Goal: Task Accomplishment & Management: Use online tool/utility

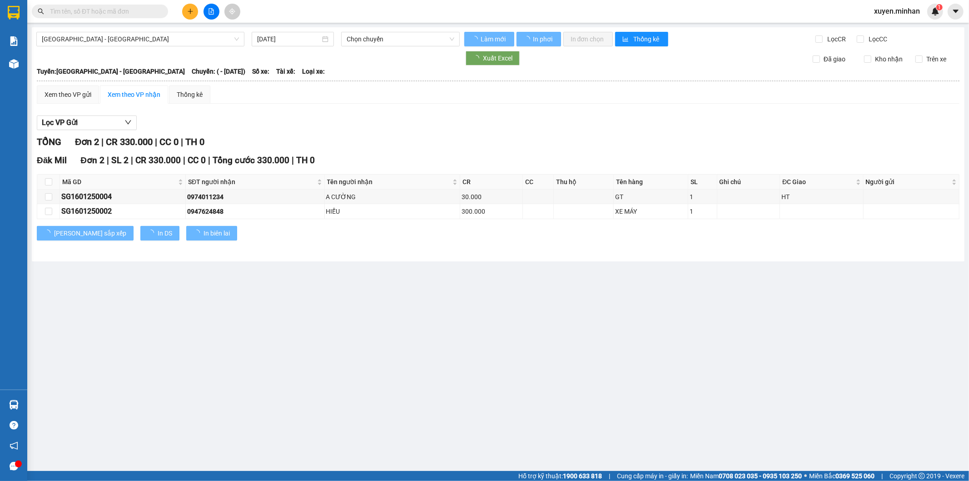
type input "[DATE]"
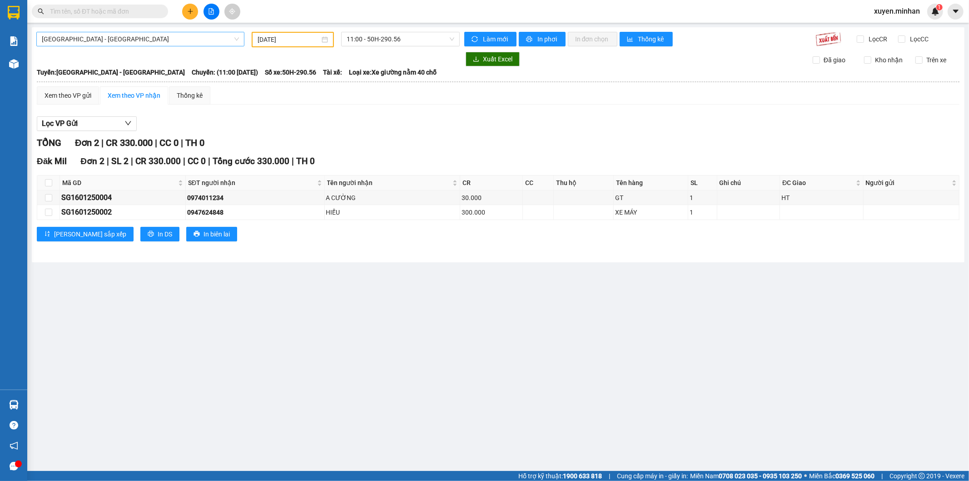
click at [139, 37] on span "[GEOGRAPHIC_DATA] - [GEOGRAPHIC_DATA]" at bounding box center [140, 39] width 197 height 14
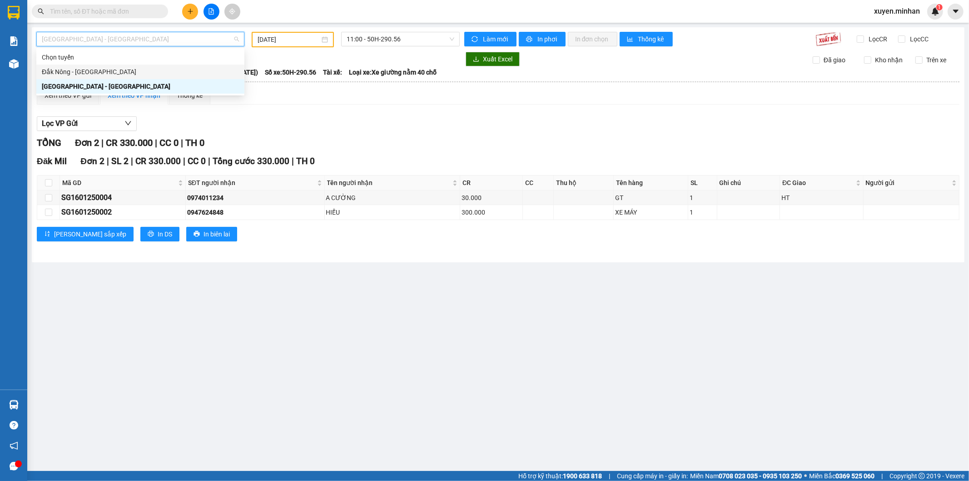
click at [126, 67] on div "Đắk Nông - [GEOGRAPHIC_DATA]" at bounding box center [140, 72] width 197 height 10
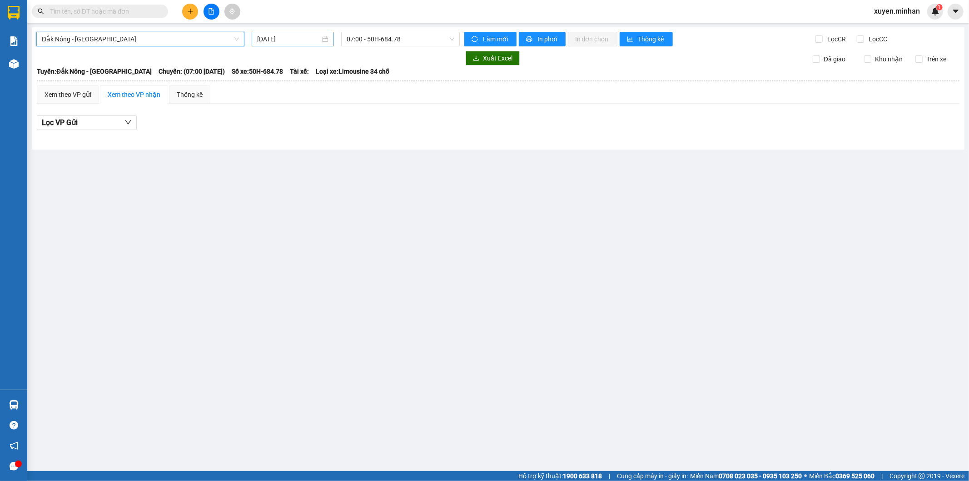
click at [261, 42] on input "[DATE]" at bounding box center [288, 39] width 63 height 10
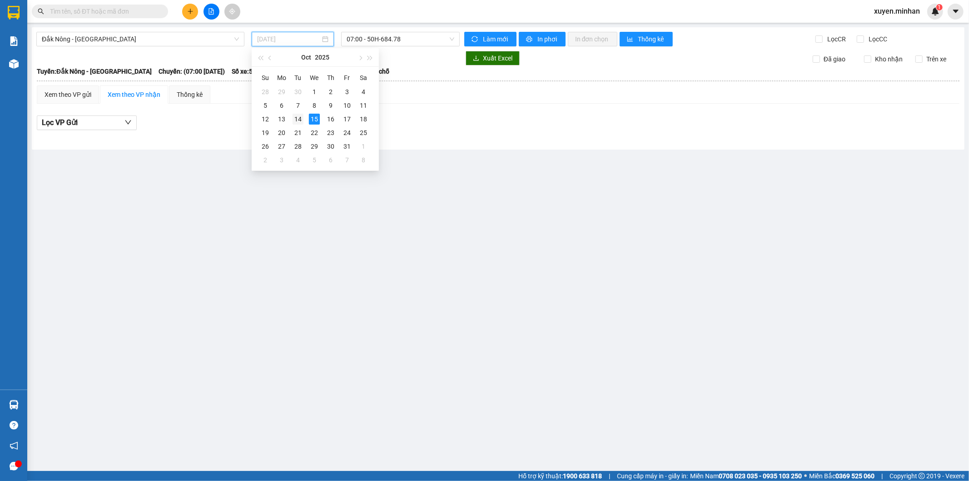
click at [296, 119] on div "14" at bounding box center [298, 119] width 11 height 11
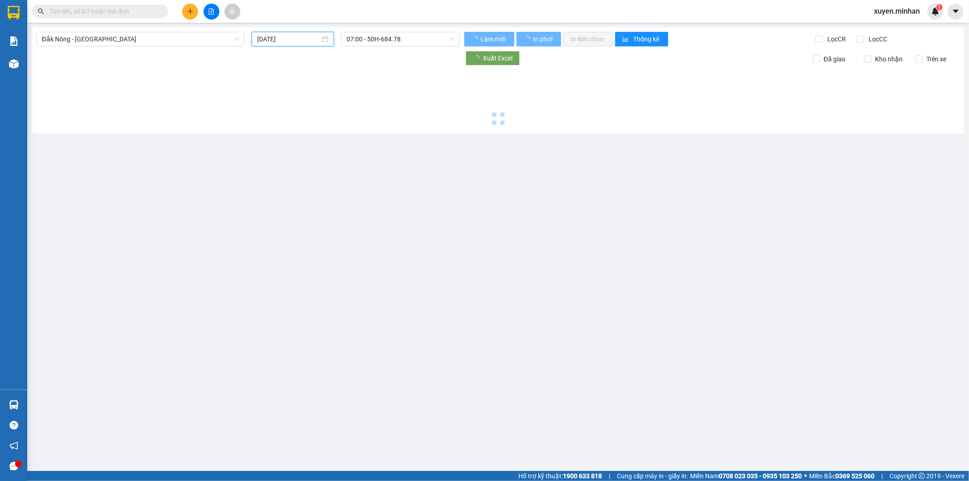
type input "[DATE]"
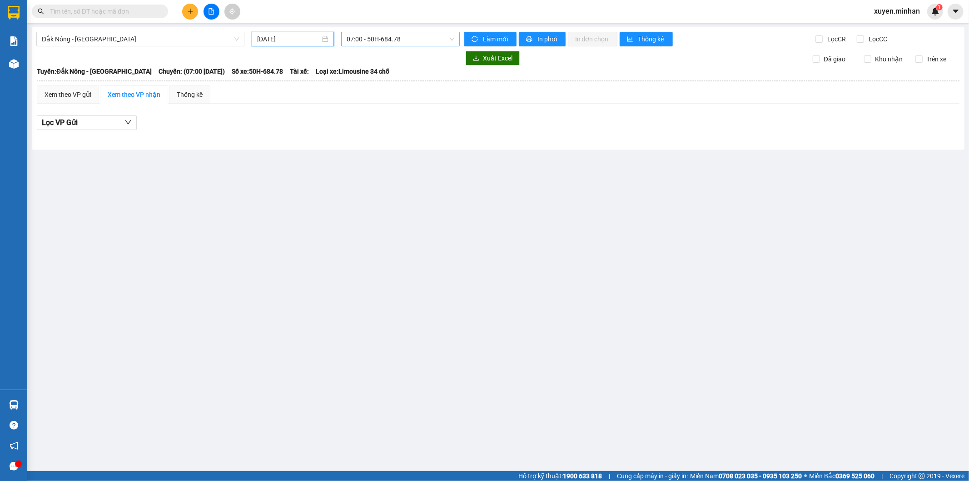
click at [383, 45] on span "07:00 - 50H-684.78" at bounding box center [400, 39] width 107 height 14
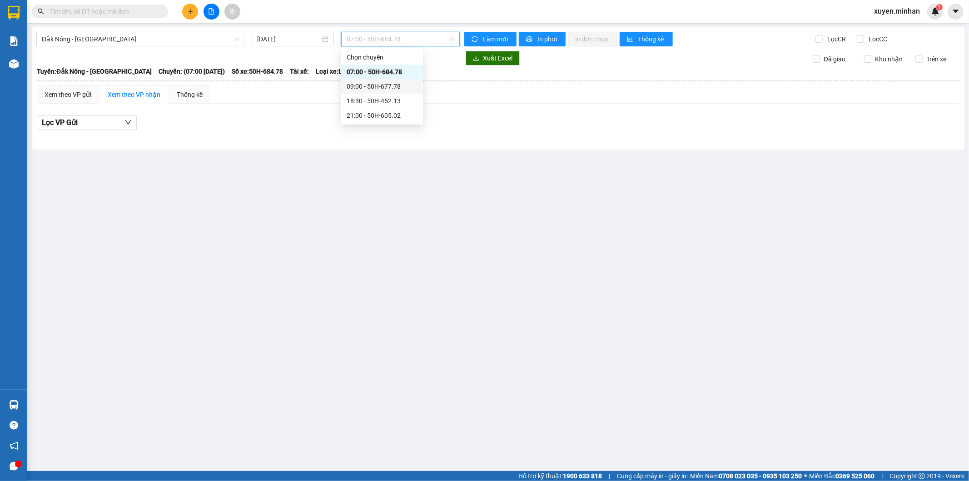
click at [379, 85] on div "09:00 - 50H-677.78" at bounding box center [382, 86] width 71 height 10
drag, startPoint x: 388, startPoint y: 34, endPoint x: 380, endPoint y: 40, distance: 9.7
click at [387, 34] on span "09:00 - 50H-677.78" at bounding box center [400, 39] width 107 height 14
click at [392, 103] on div "18:30 - 50H-452.13" at bounding box center [382, 101] width 71 height 10
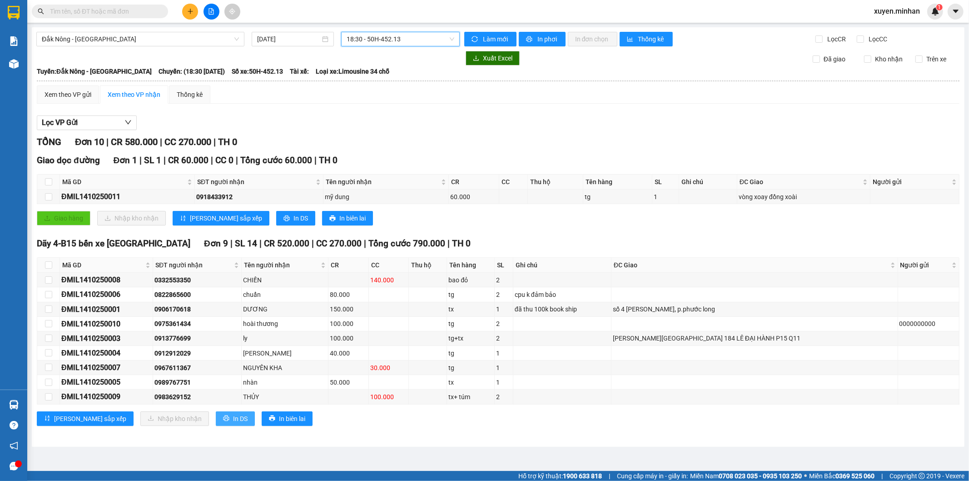
click at [233, 417] on span "In DS" at bounding box center [240, 418] width 15 height 10
click at [46, 265] on input "checkbox" at bounding box center [48, 264] width 7 height 7
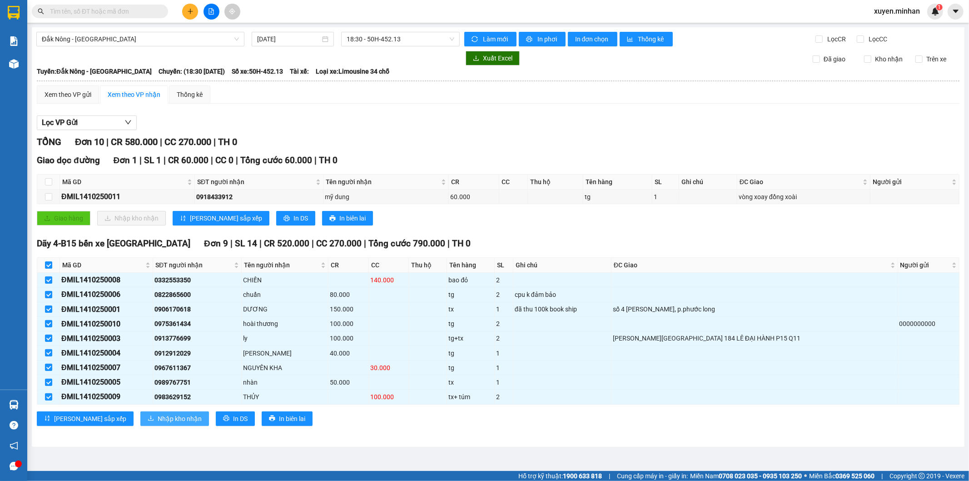
click at [158, 419] on span "Nhập kho nhận" at bounding box center [180, 418] width 44 height 10
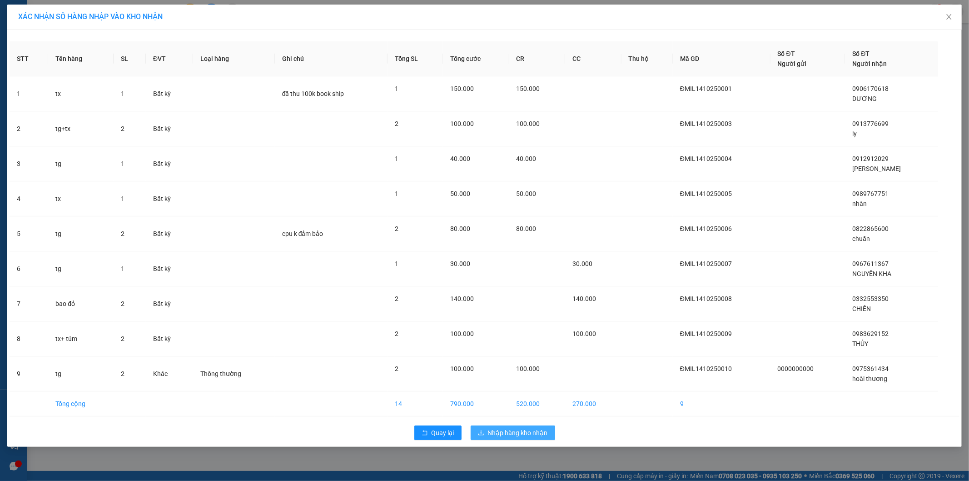
click at [525, 434] on span "Nhập hàng kho nhận" at bounding box center [518, 433] width 60 height 10
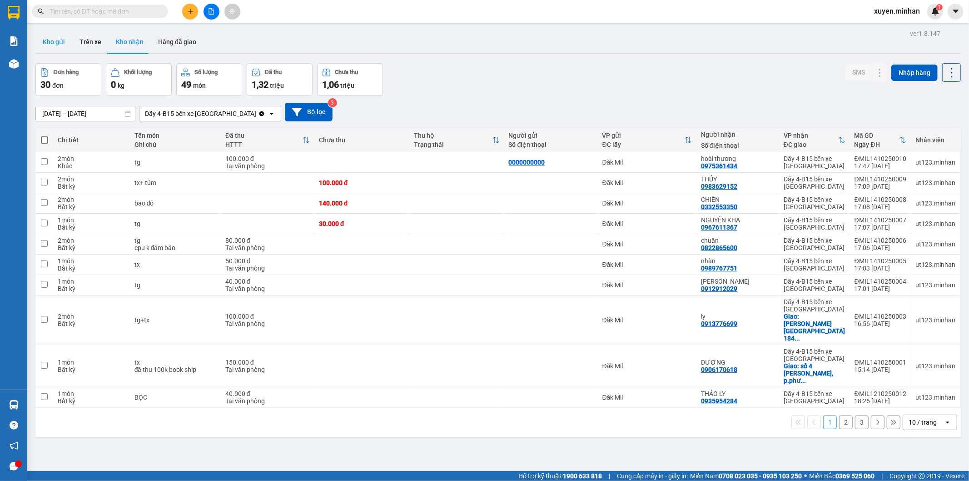
drag, startPoint x: 51, startPoint y: 42, endPoint x: 66, endPoint y: 42, distance: 14.5
click at [50, 42] on button "Kho gửi" at bounding box center [53, 42] width 37 height 22
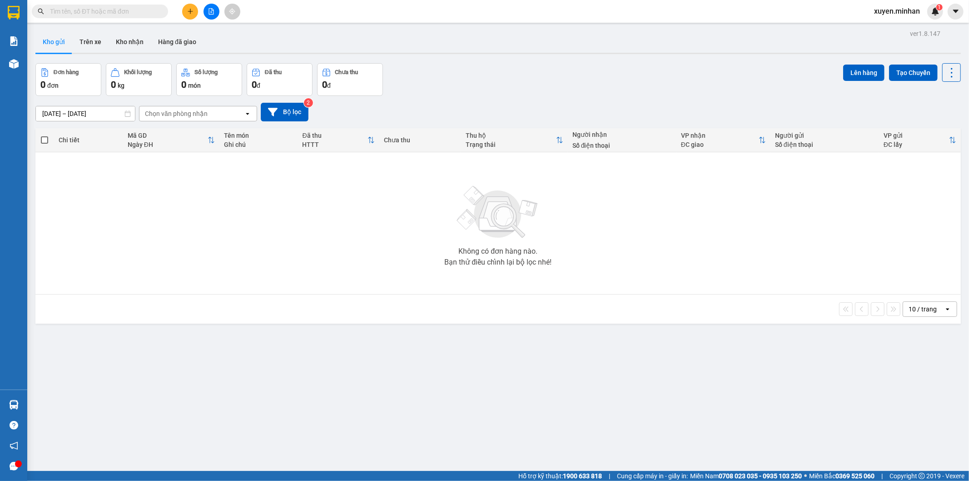
click at [206, 4] on div at bounding box center [211, 12] width 68 height 16
click at [209, 12] on icon "file-add" at bounding box center [211, 11] width 5 height 6
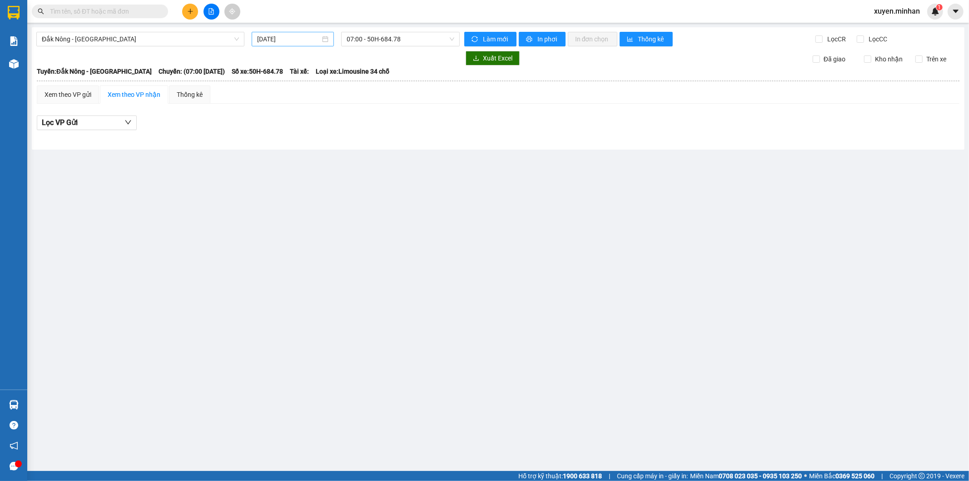
click at [257, 40] on input "[DATE]" at bounding box center [288, 39] width 63 height 10
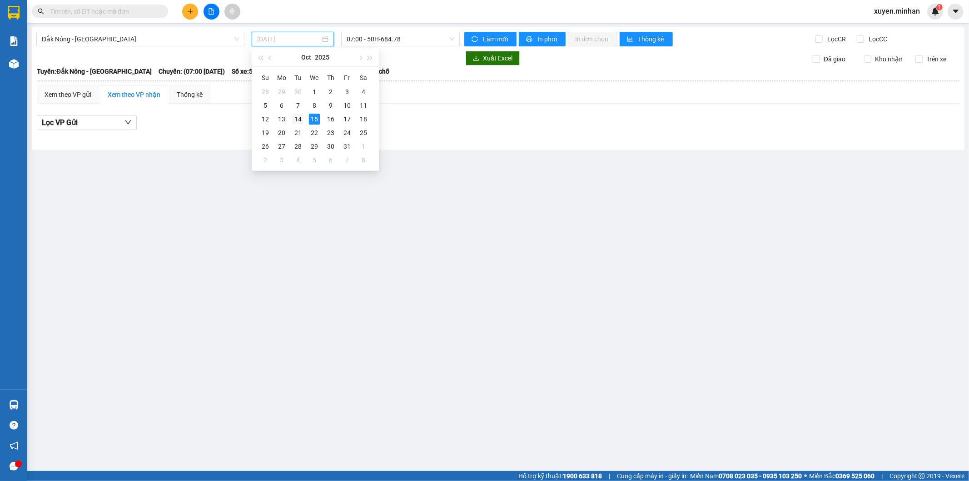
click at [299, 121] on div "14" at bounding box center [298, 119] width 11 height 11
type input "[DATE]"
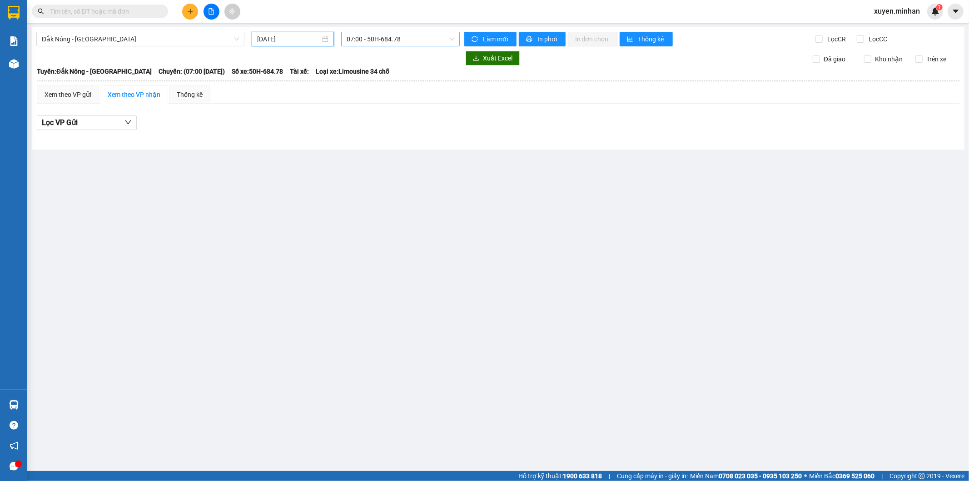
click at [389, 35] on span "07:00 - 50H-684.78" at bounding box center [400, 39] width 107 height 14
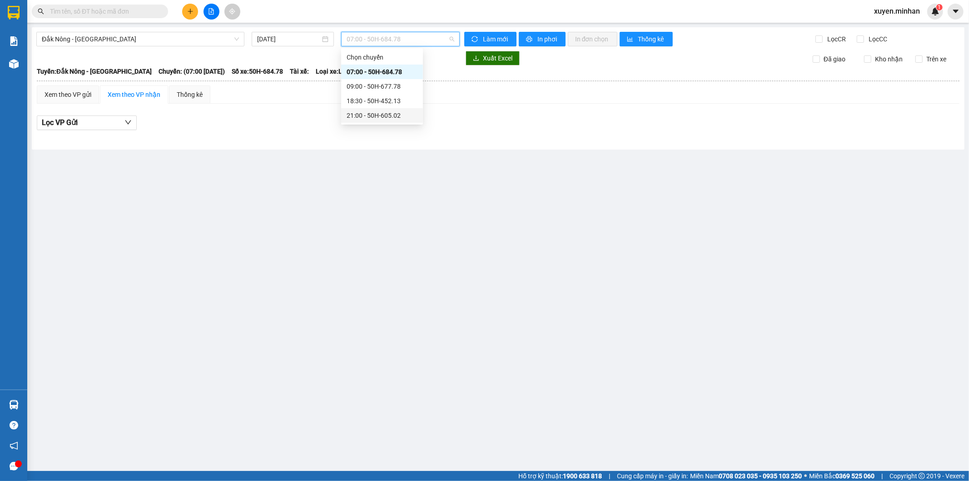
click at [383, 113] on div "21:00 - 50H-605.02" at bounding box center [382, 115] width 71 height 10
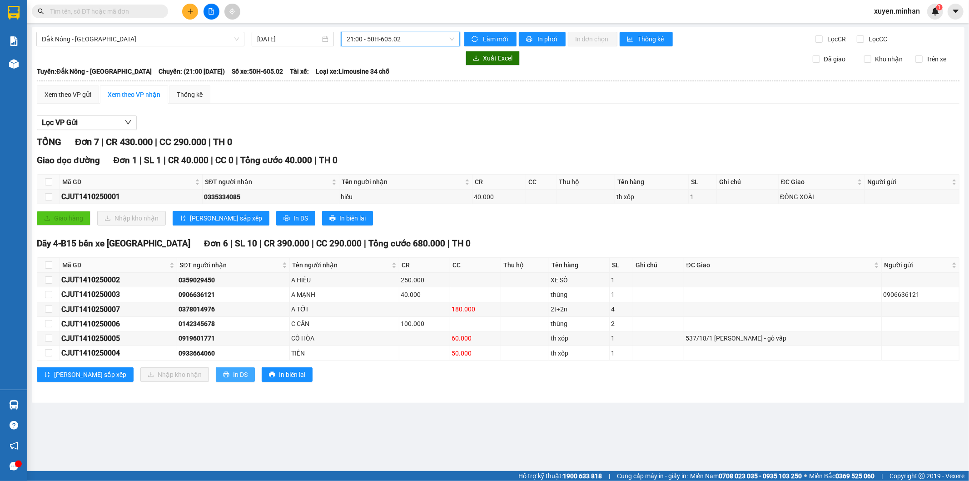
click at [223, 374] on icon "printer" at bounding box center [226, 375] width 6 height 6
click at [50, 264] on input "checkbox" at bounding box center [48, 264] width 7 height 7
checkbox input "true"
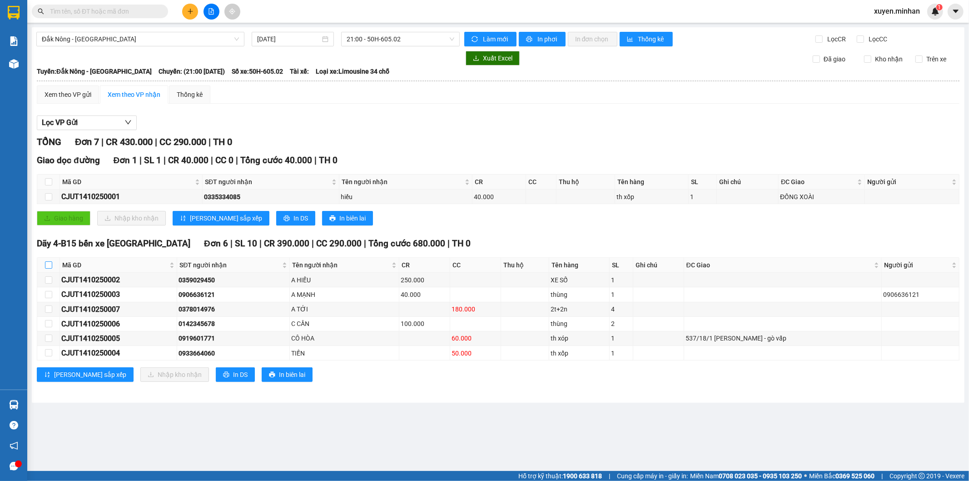
checkbox input "true"
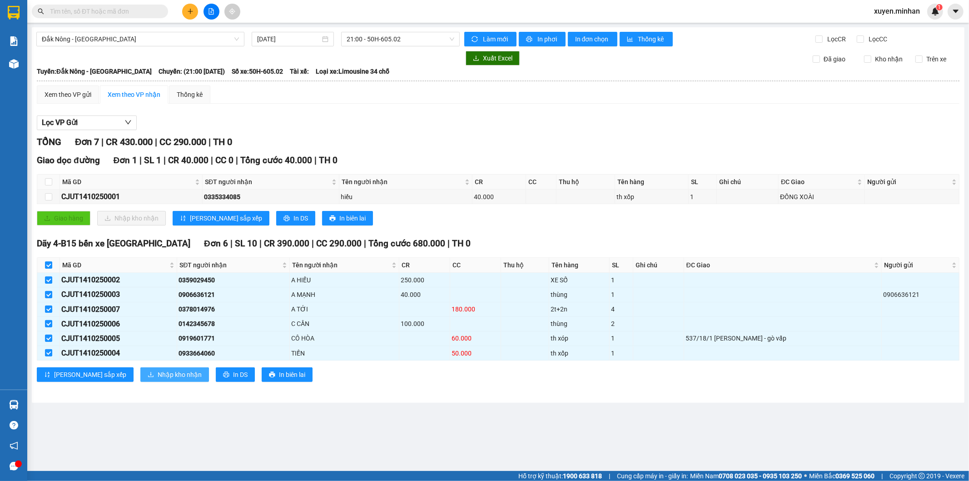
click at [158, 376] on span "Nhập kho nhận" at bounding box center [180, 374] width 44 height 10
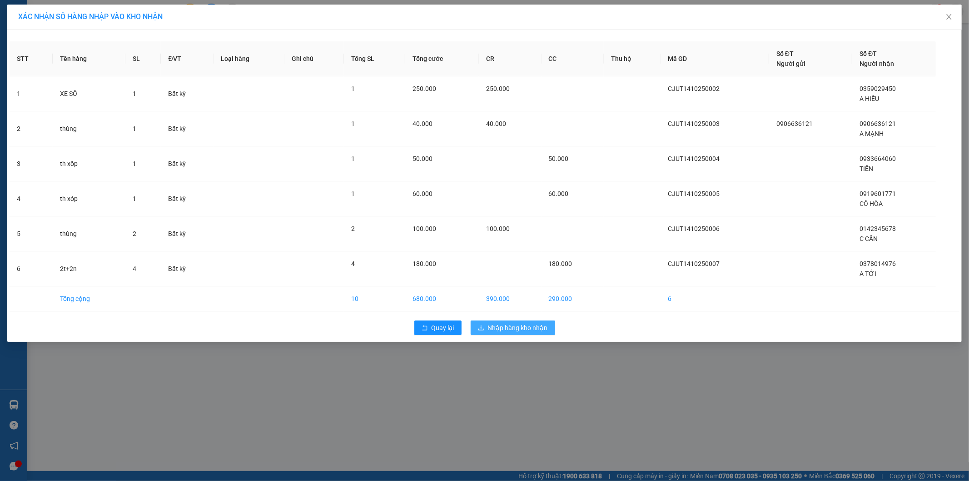
click at [532, 328] on span "Nhập hàng kho nhận" at bounding box center [518, 328] width 60 height 10
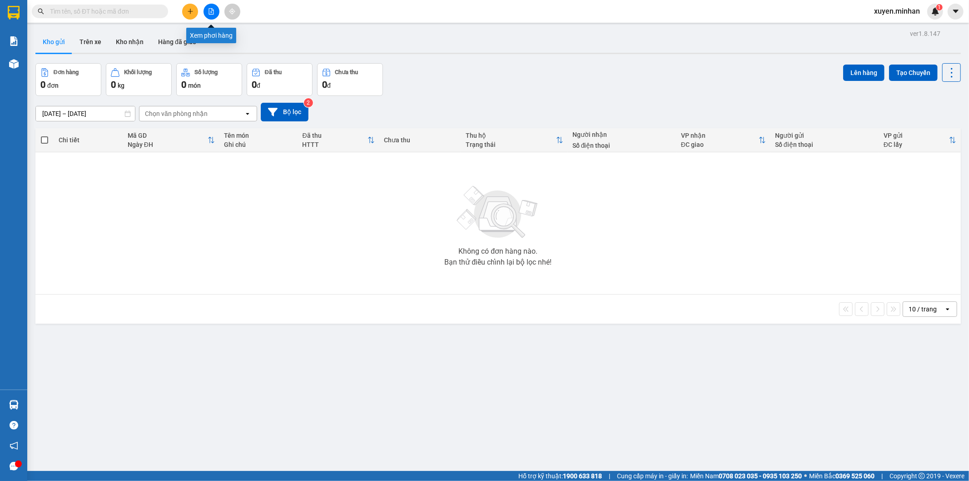
click at [208, 11] on button at bounding box center [212, 12] width 16 height 16
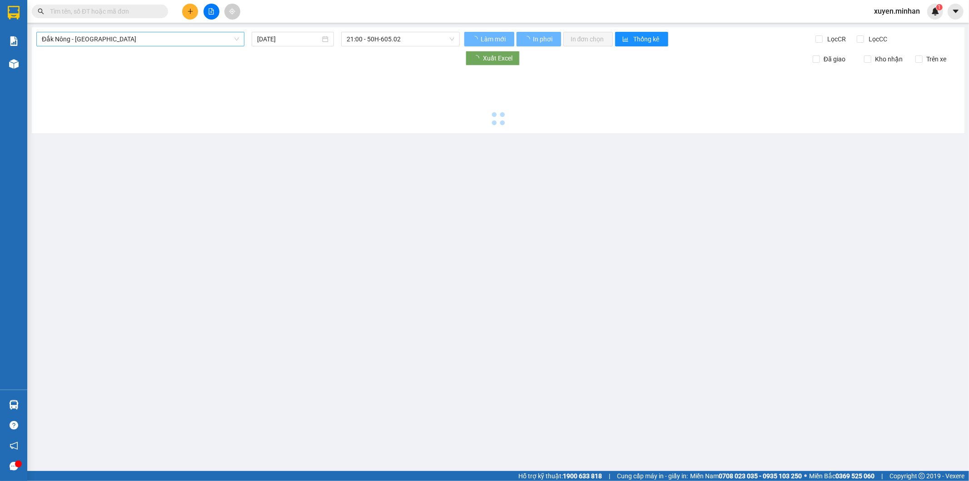
type input "[DATE]"
click at [117, 39] on span "Đắk Nông - [GEOGRAPHIC_DATA]" at bounding box center [140, 39] width 197 height 14
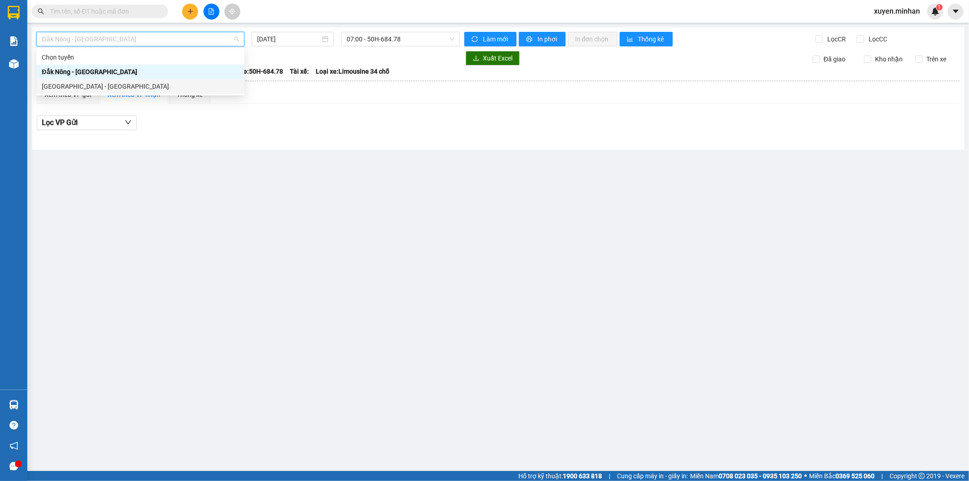
click at [97, 85] on div "[GEOGRAPHIC_DATA] - [GEOGRAPHIC_DATA]" at bounding box center [140, 86] width 197 height 10
type input "[DATE]"
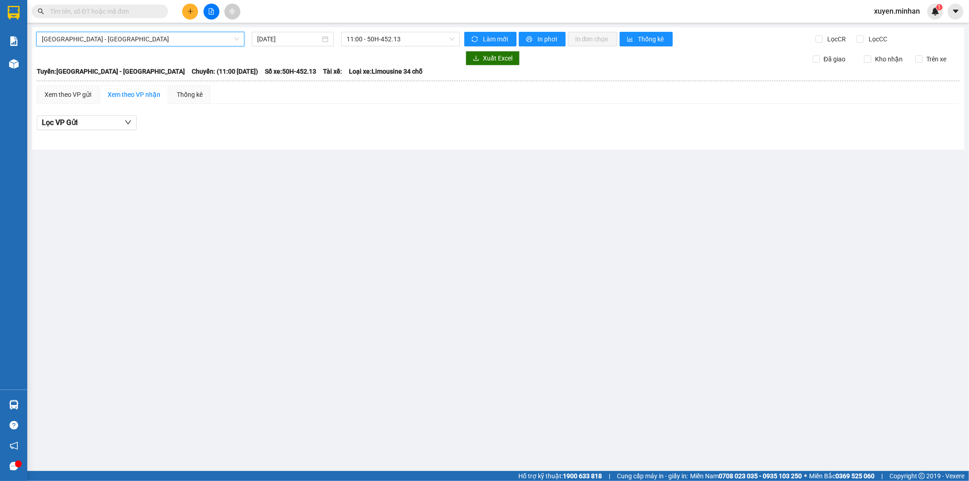
click at [154, 44] on span "[GEOGRAPHIC_DATA] - [GEOGRAPHIC_DATA]" at bounding box center [140, 39] width 197 height 14
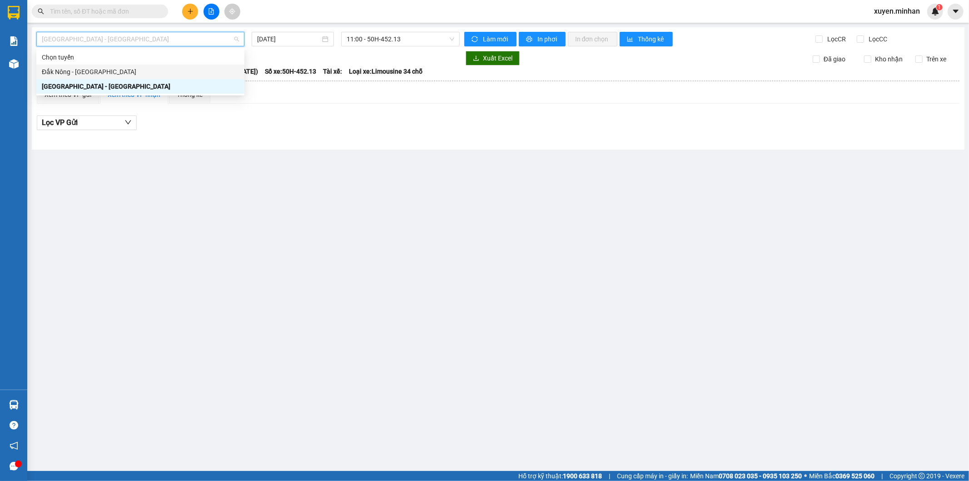
click at [144, 74] on div "Đắk Nông - [GEOGRAPHIC_DATA]" at bounding box center [140, 72] width 197 height 10
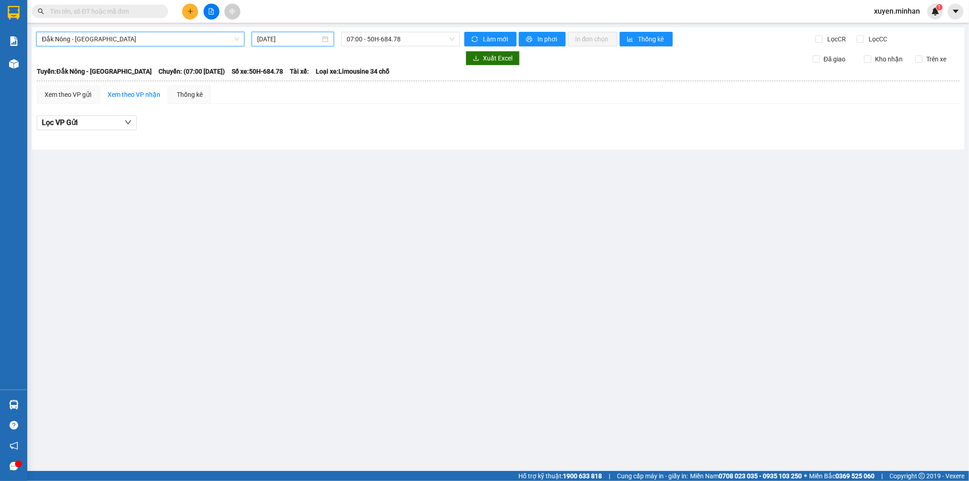
click at [271, 39] on input "[DATE]" at bounding box center [288, 39] width 63 height 10
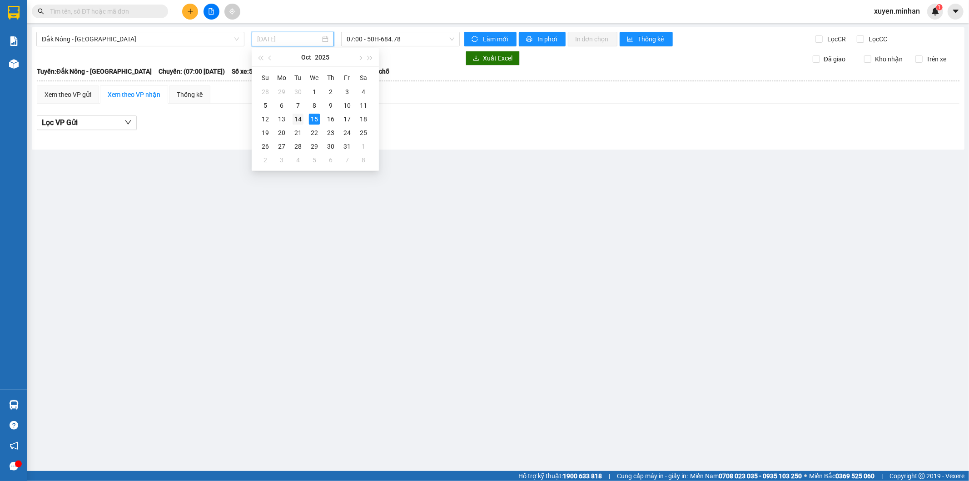
click at [302, 119] on div "14" at bounding box center [298, 119] width 11 height 11
type input "[DATE]"
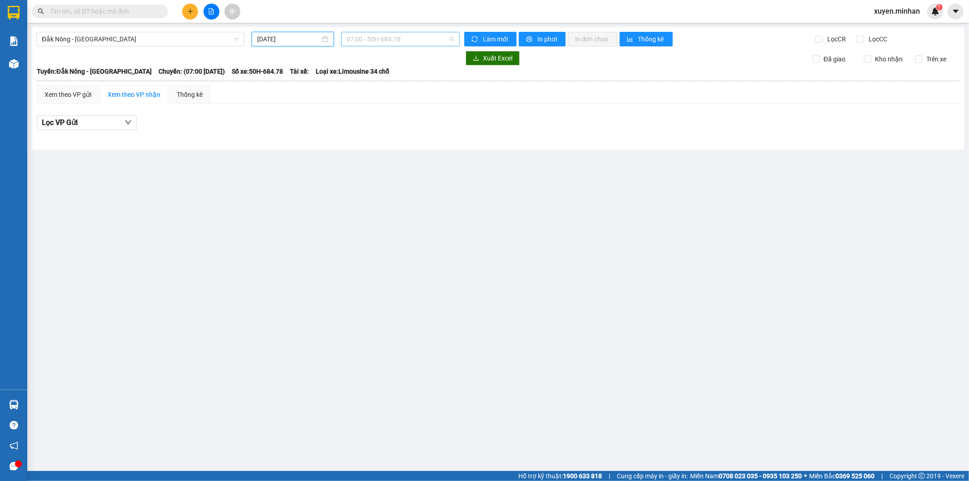
click at [392, 43] on span "07:00 - 50H-684.78" at bounding box center [400, 39] width 107 height 14
click at [395, 84] on div "09:00 - 50H-677.78" at bounding box center [382, 86] width 71 height 10
click at [390, 44] on span "09:00 - 50H-677.78" at bounding box center [400, 39] width 107 height 14
click at [376, 99] on div "18:30 - 50H-452.13" at bounding box center [382, 101] width 71 height 10
